Goal: Check status: Check status

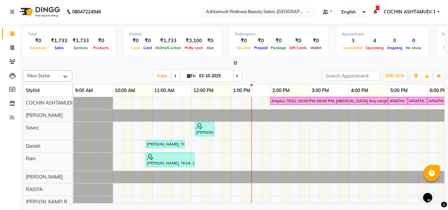
click at [171, 77] on span at bounding box center [175, 76] width 8 height 10
type input "02-10-2025"
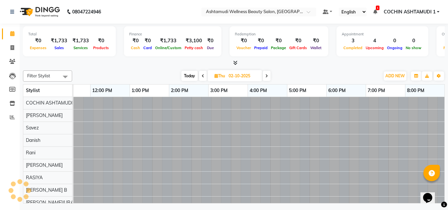
scroll to position [0, 101]
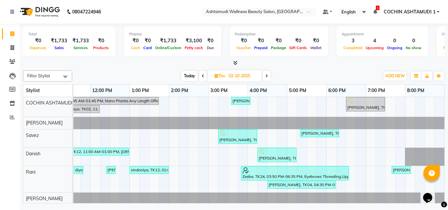
click at [219, 75] on span "Thu" at bounding box center [220, 75] width 14 height 5
select select "10"
select select "2025"
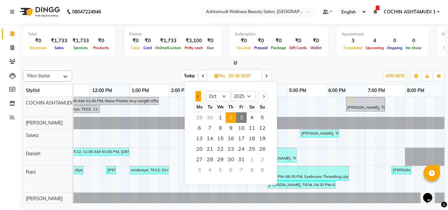
click at [200, 98] on button "Previous month" at bounding box center [198, 96] width 6 height 10
select select "9"
click at [227, 118] on span "4" at bounding box center [230, 117] width 10 height 10
type input "[DATE]"
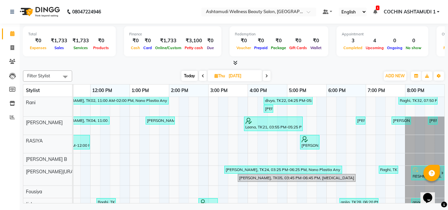
scroll to position [0, 0]
